Goal: Transaction & Acquisition: Purchase product/service

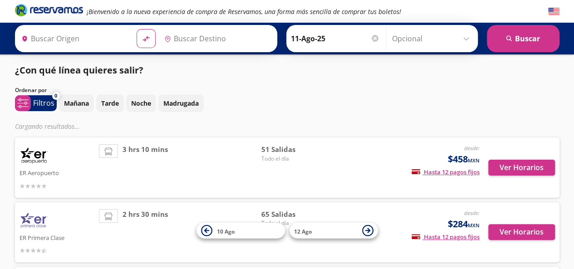
type input "[GEOGRAPHIC_DATA], [GEOGRAPHIC_DATA]"
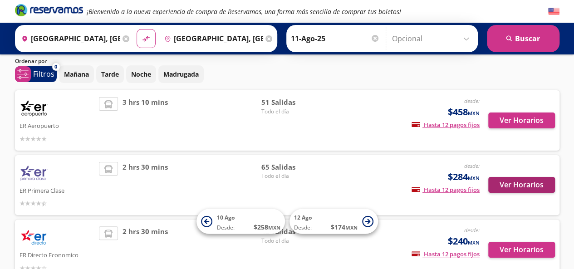
scroll to position [29, 0]
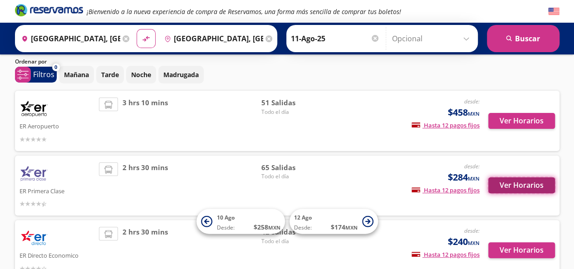
click at [525, 186] on button "Ver Horarios" at bounding box center [521, 185] width 67 height 16
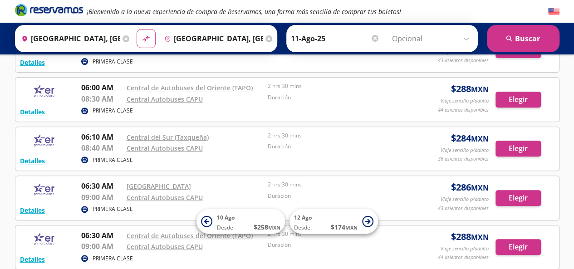
scroll to position [119, 0]
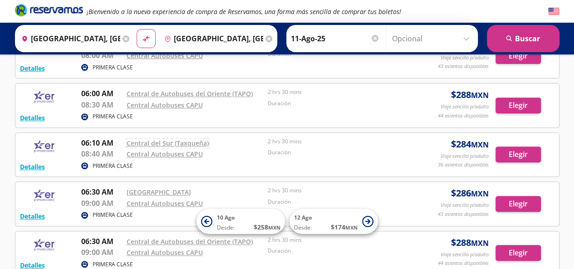
click at [176, 143] on link "Central del Sur (Taxqueña)" at bounding box center [168, 143] width 82 height 9
click at [525, 149] on button "Elegir" at bounding box center [518, 155] width 45 height 16
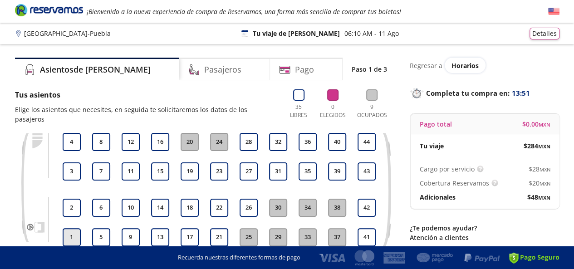
click at [71, 228] on button "1" at bounding box center [72, 237] width 18 height 18
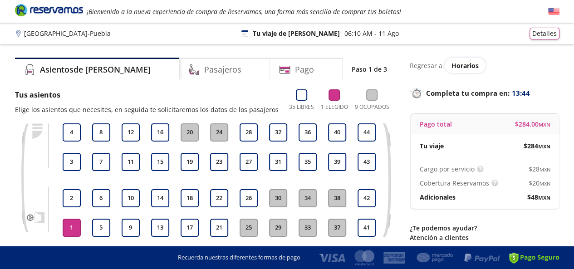
scroll to position [79, 0]
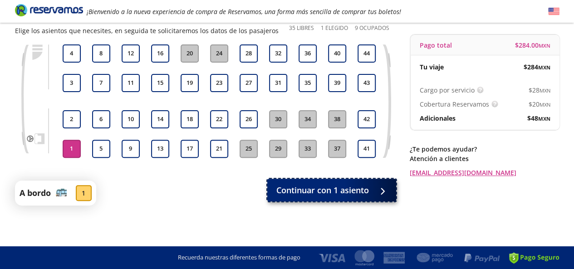
click at [356, 185] on span "Continuar con 1 asiento" at bounding box center [322, 190] width 93 height 12
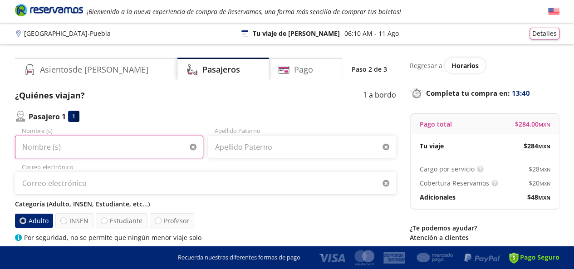
click at [139, 142] on input "Nombre (s)" at bounding box center [109, 147] width 188 height 23
type input "Martha Nallely"
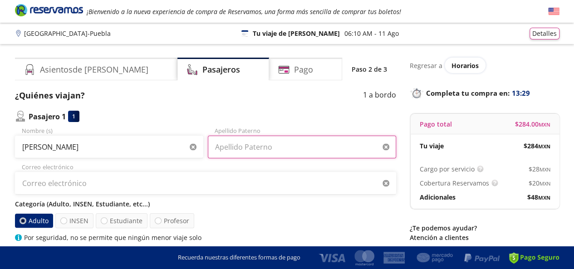
click at [259, 152] on input "Apellido Paterno" at bounding box center [302, 147] width 188 height 23
type input "c"
type input "Corona"
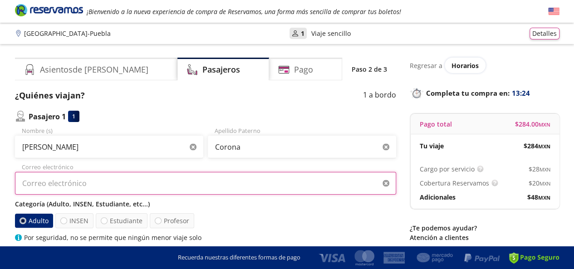
click at [143, 190] on input "Correo electrónico" at bounding box center [205, 183] width 381 height 23
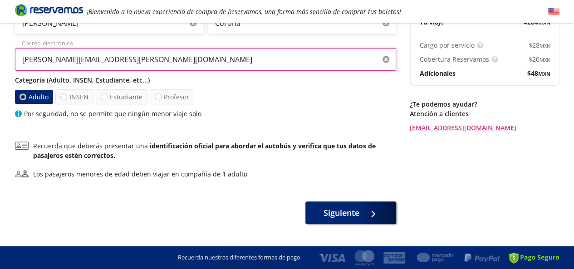
scroll to position [126, 0]
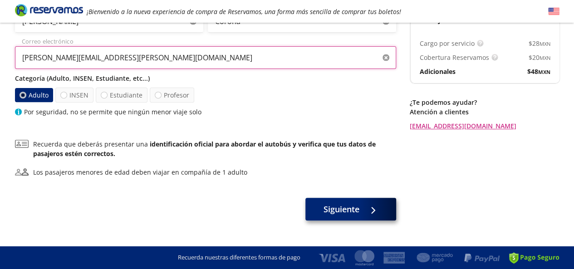
type input "martha.corona@scania.com"
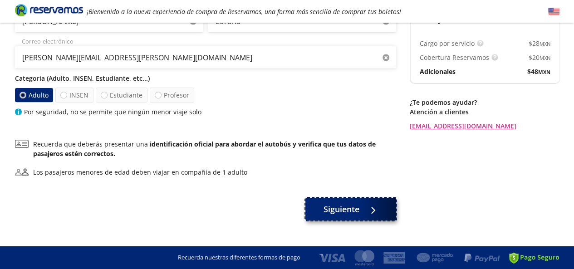
click at [344, 211] on span "Siguiente" at bounding box center [342, 209] width 36 height 12
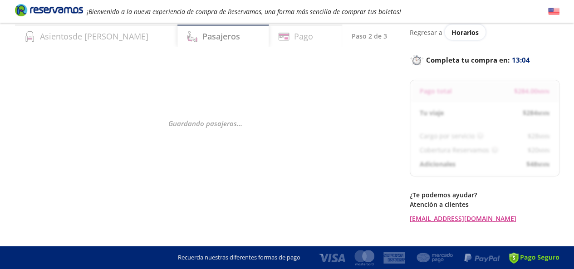
scroll to position [0, 0]
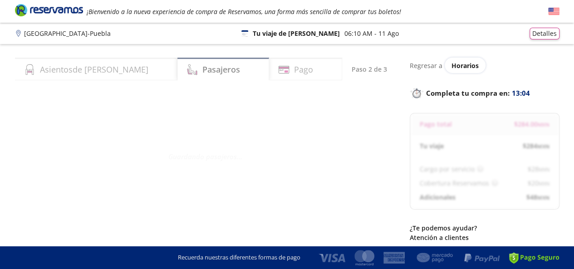
select select "MX"
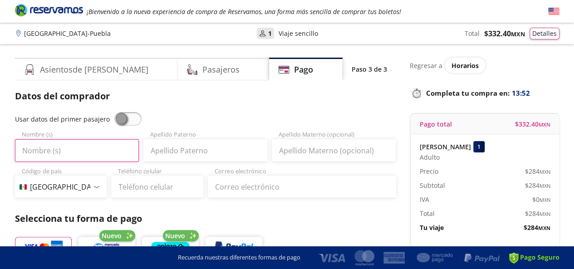
click at [105, 141] on input "Nombre (s)" at bounding box center [77, 150] width 124 height 23
type input "Martha Nallely"
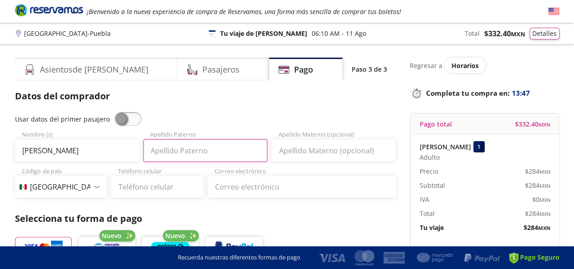
click at [198, 159] on input "Apellido Paterno" at bounding box center [205, 150] width 124 height 23
type input "Corona"
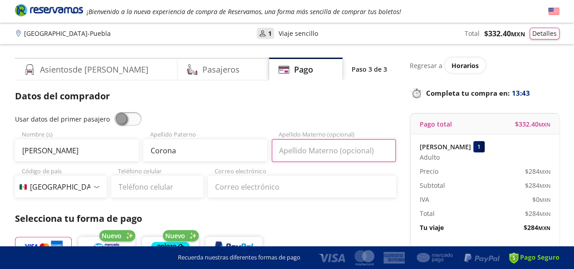
click at [298, 146] on input "Apellido Materno (opcional)" at bounding box center [334, 150] width 124 height 23
type input "Reyes"
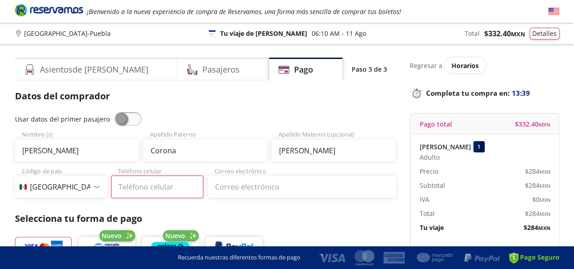
click at [184, 189] on input "Teléfono celular" at bounding box center [157, 187] width 92 height 23
type input "55 7858 6838"
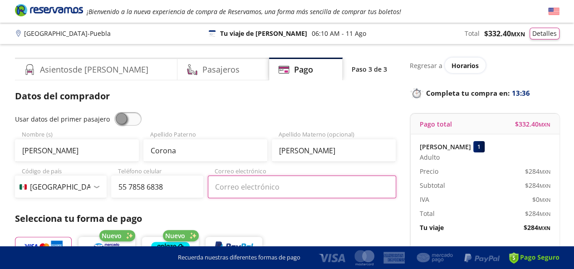
click at [260, 184] on input "Correo electrónico" at bounding box center [302, 187] width 188 height 23
type input "martha.corona@scania.com"
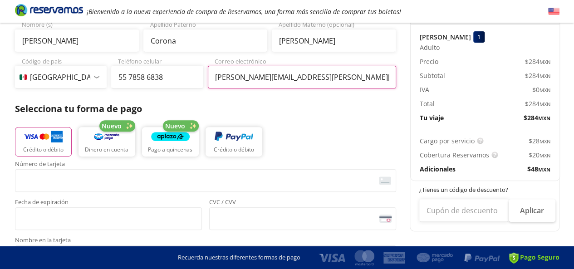
scroll to position [112, 0]
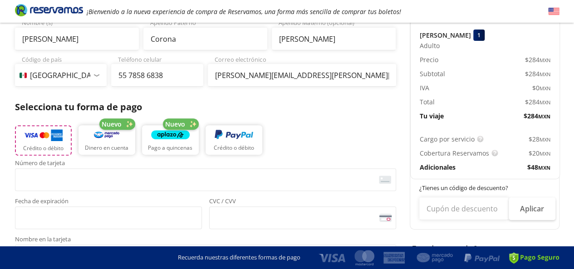
click at [41, 137] on img "button" at bounding box center [43, 135] width 39 height 14
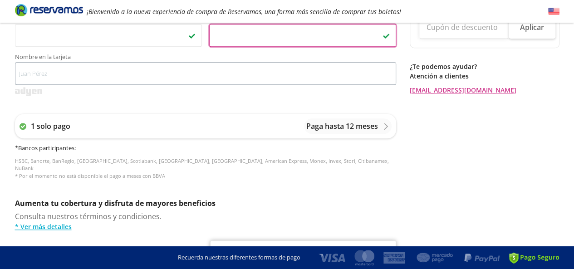
scroll to position [294, 0]
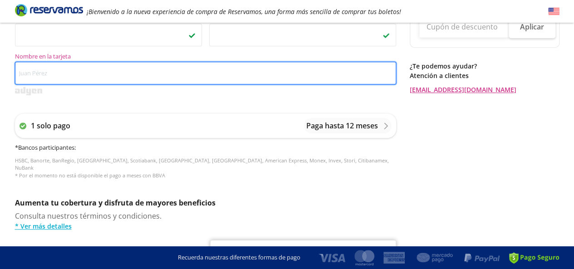
click at [142, 75] on input "Nombre en la tarjeta" at bounding box center [205, 73] width 381 height 23
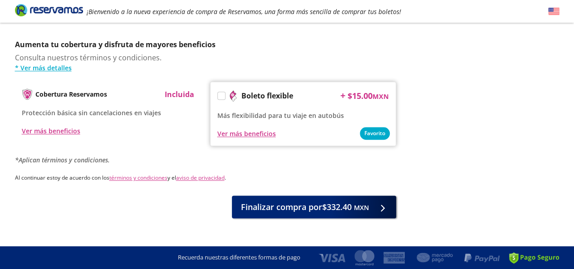
scroll to position [457, 0]
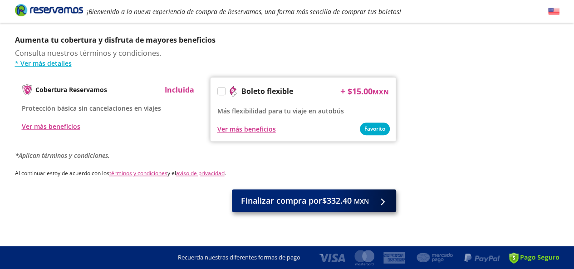
type input "Martha Nallely Corona"
click at [318, 195] on span "Finalizar compra por $332.40 MXN" at bounding box center [305, 201] width 128 height 12
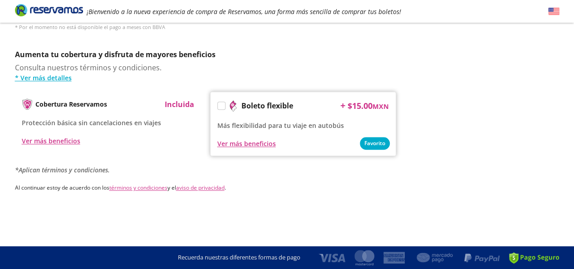
scroll to position [0, 0]
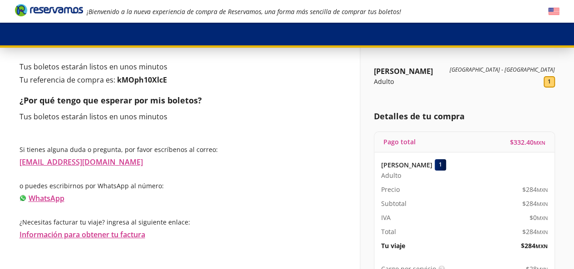
scroll to position [33, 0]
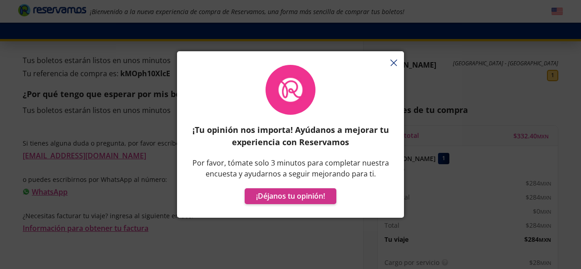
click at [395, 61] on div "¡Tu opinión nos importa! Ayúdanos a mejorar tu experiencia con Reservamos Por f…" at bounding box center [290, 138] width 227 height 157
click at [392, 64] on div "¡Tu opinión nos importa! Ayúdanos a mejorar tu experiencia con Reservamos Por f…" at bounding box center [290, 138] width 227 height 157
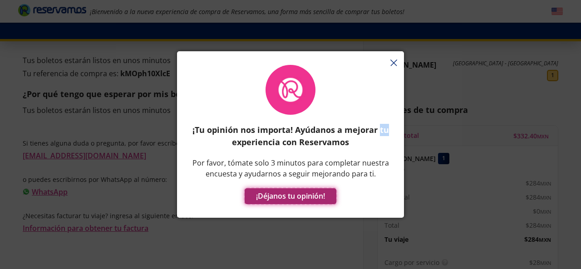
click at [310, 198] on button "¡Déjanos tu opinión!" at bounding box center [291, 196] width 92 height 16
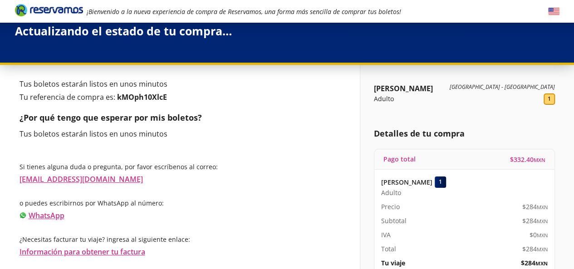
scroll to position [0, 0]
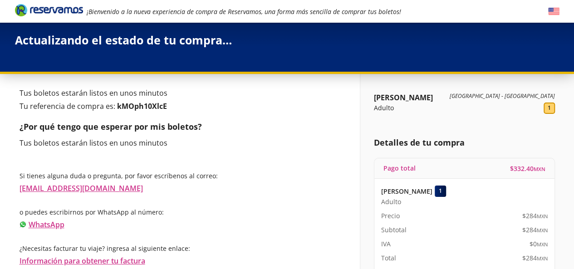
click at [24, 53] on div at bounding box center [22, 56] width 14 height 14
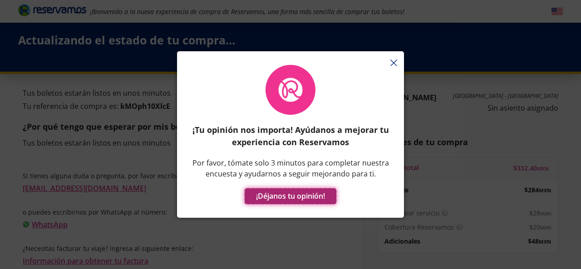
click at [295, 193] on button "¡Déjanos tu opinión!" at bounding box center [291, 196] width 92 height 16
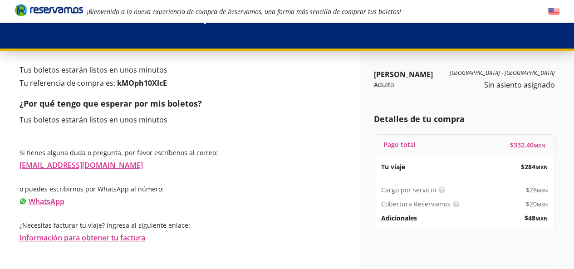
scroll to position [33, 0]
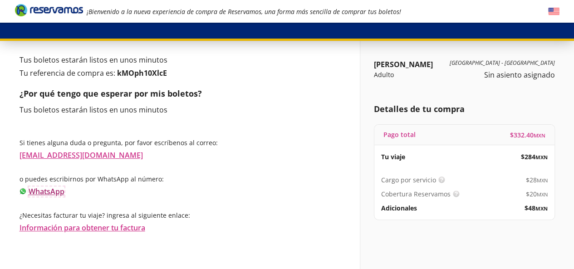
click at [41, 188] on link "WhatsApp" at bounding box center [47, 192] width 36 height 10
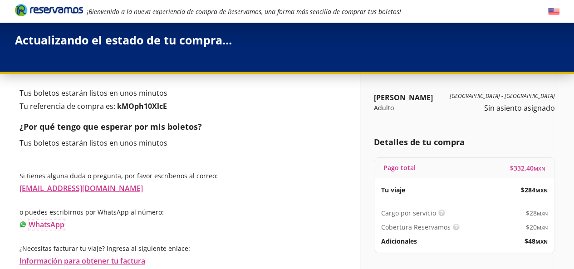
scroll to position [7, 0]
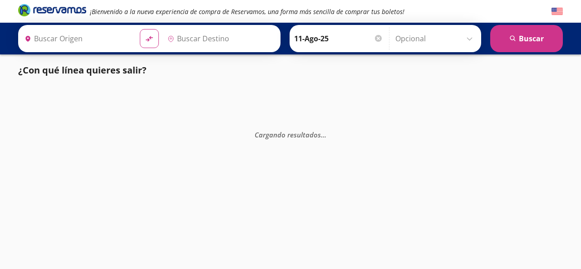
type input "[GEOGRAPHIC_DATA], [GEOGRAPHIC_DATA]"
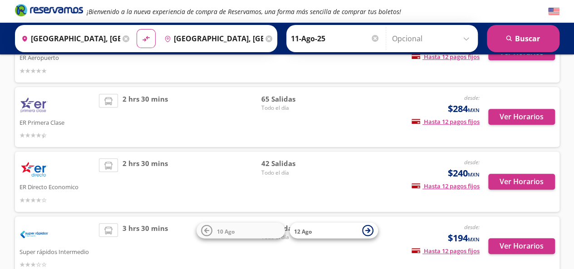
scroll to position [114, 0]
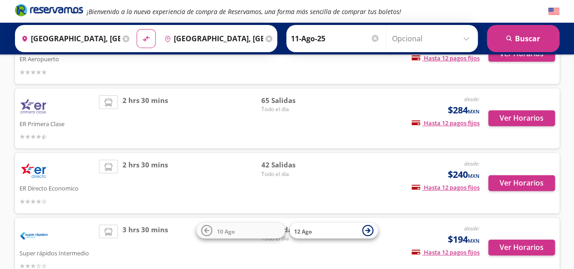
click at [123, 124] on span "2 hrs 30 mins" at bounding box center [145, 118] width 45 height 47
click at [506, 117] on button "Ver Horarios" at bounding box center [521, 118] width 67 height 16
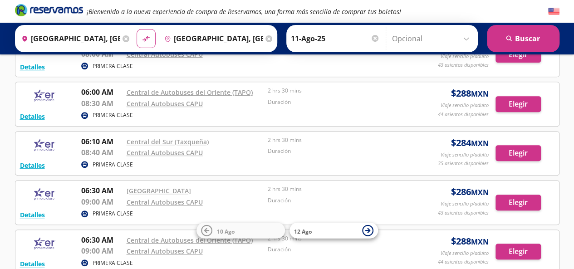
scroll to position [148, 0]
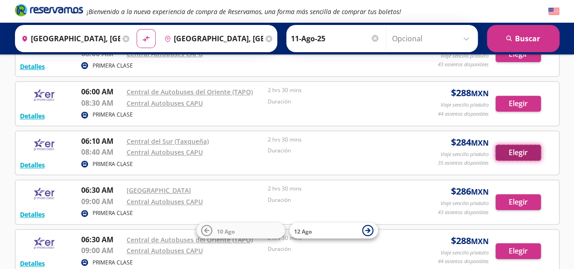
click at [523, 149] on button "Elegir" at bounding box center [518, 153] width 45 height 16
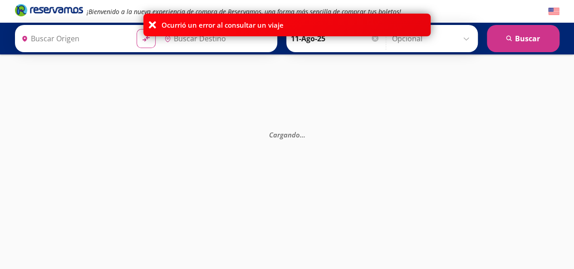
type input "[GEOGRAPHIC_DATA], [GEOGRAPHIC_DATA]"
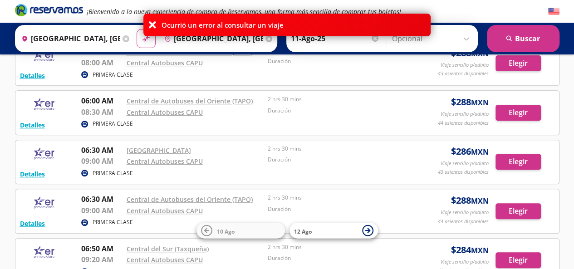
scroll to position [140, 0]
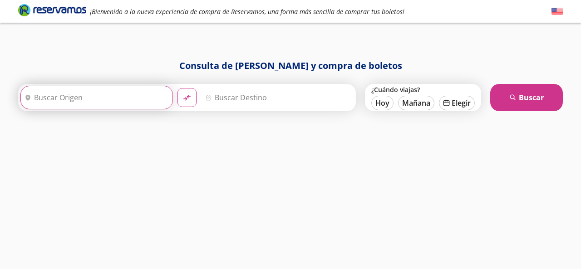
click at [88, 92] on input "Origen" at bounding box center [95, 97] width 149 height 23
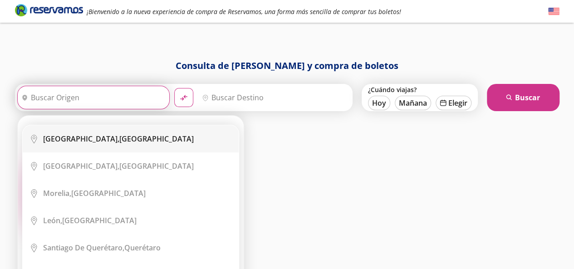
click at [114, 150] on li "City Icon Ciudad de México, Distrito Federal" at bounding box center [131, 138] width 216 height 27
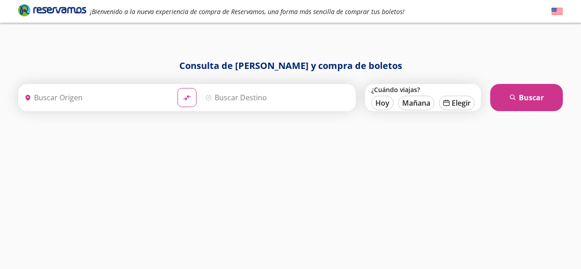
type input "[GEOGRAPHIC_DATA], [GEOGRAPHIC_DATA]"
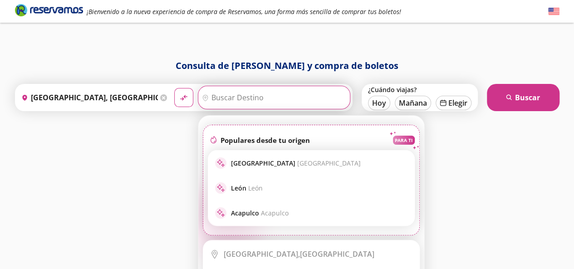
click at [270, 93] on input "Destino" at bounding box center [272, 97] width 149 height 23
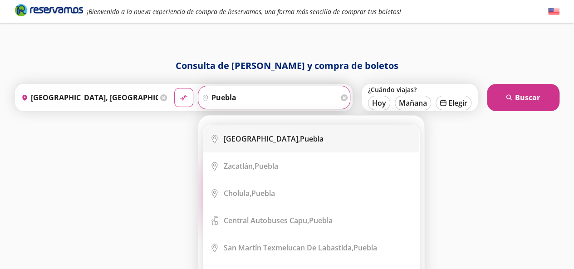
click at [275, 137] on div "Puebla, Puebla" at bounding box center [274, 139] width 100 height 10
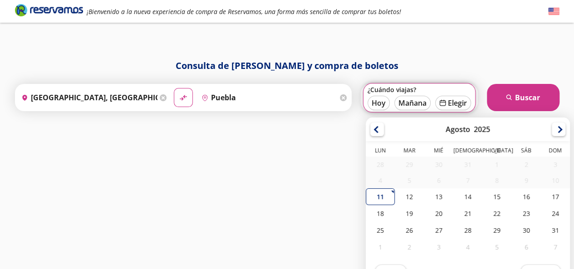
type input "[GEOGRAPHIC_DATA], [GEOGRAPHIC_DATA]"
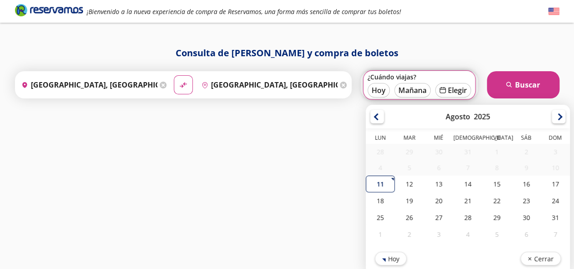
scroll to position [15, 0]
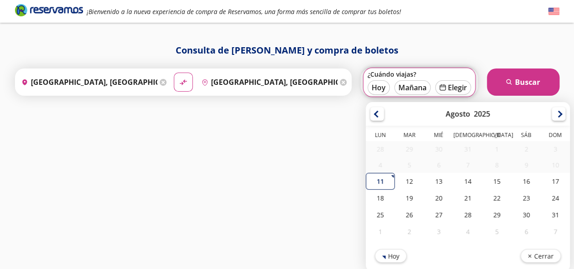
click at [373, 182] on div "11" at bounding box center [380, 181] width 29 height 17
type input "11-Ago-25"
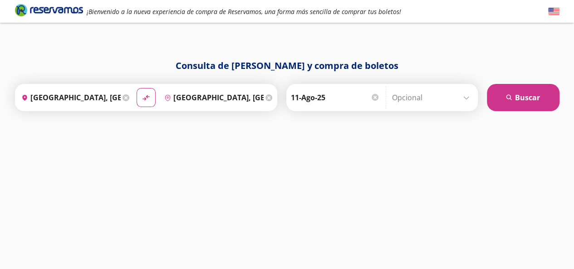
scroll to position [0, 0]
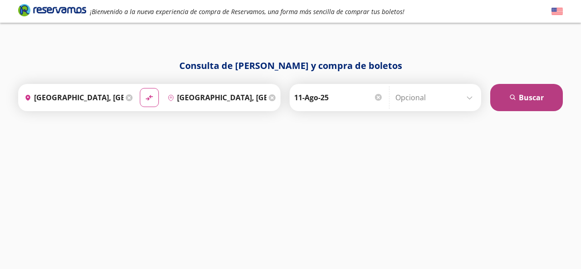
click at [521, 92] on button "search Buscar" at bounding box center [526, 97] width 73 height 27
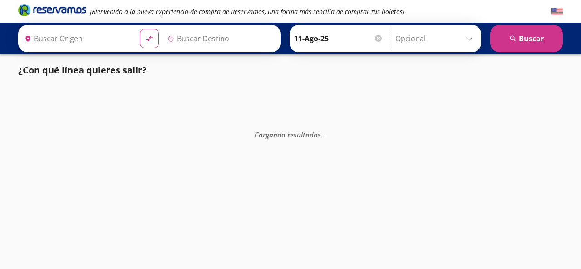
type input "[GEOGRAPHIC_DATA], [GEOGRAPHIC_DATA]"
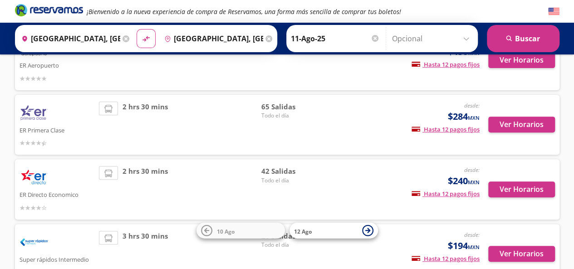
scroll to position [108, 0]
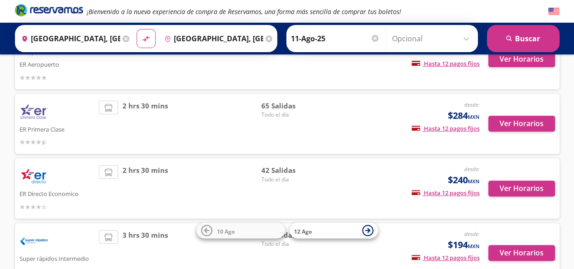
click at [86, 119] on div "ER Primera Clase" at bounding box center [57, 124] width 75 height 47
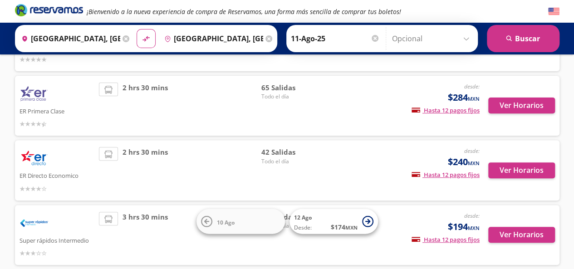
click at [520, 115] on div "Ver Horarios" at bounding box center [517, 106] width 75 height 47
click at [518, 101] on button "Ver Horarios" at bounding box center [521, 106] width 67 height 16
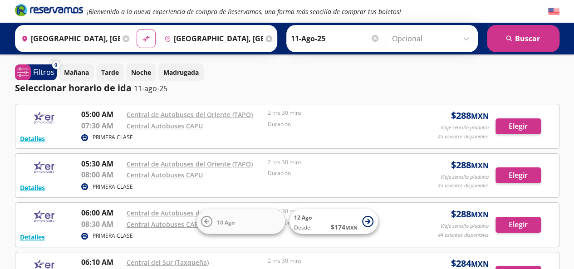
click at [40, 8] on icon "Brand Logo" at bounding box center [49, 10] width 68 height 14
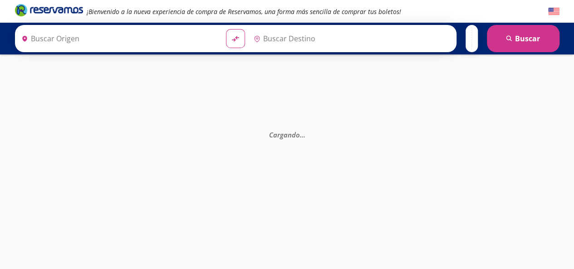
type input "[GEOGRAPHIC_DATA], [GEOGRAPHIC_DATA]"
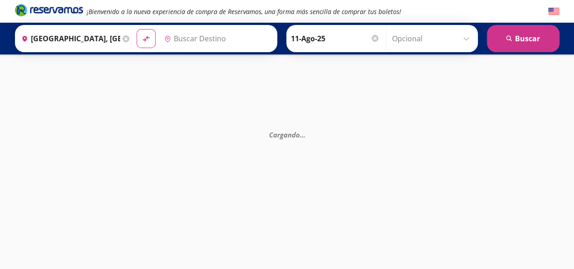
type input "[GEOGRAPHIC_DATA], [GEOGRAPHIC_DATA]"
